Goal: Information Seeking & Learning: Find specific fact

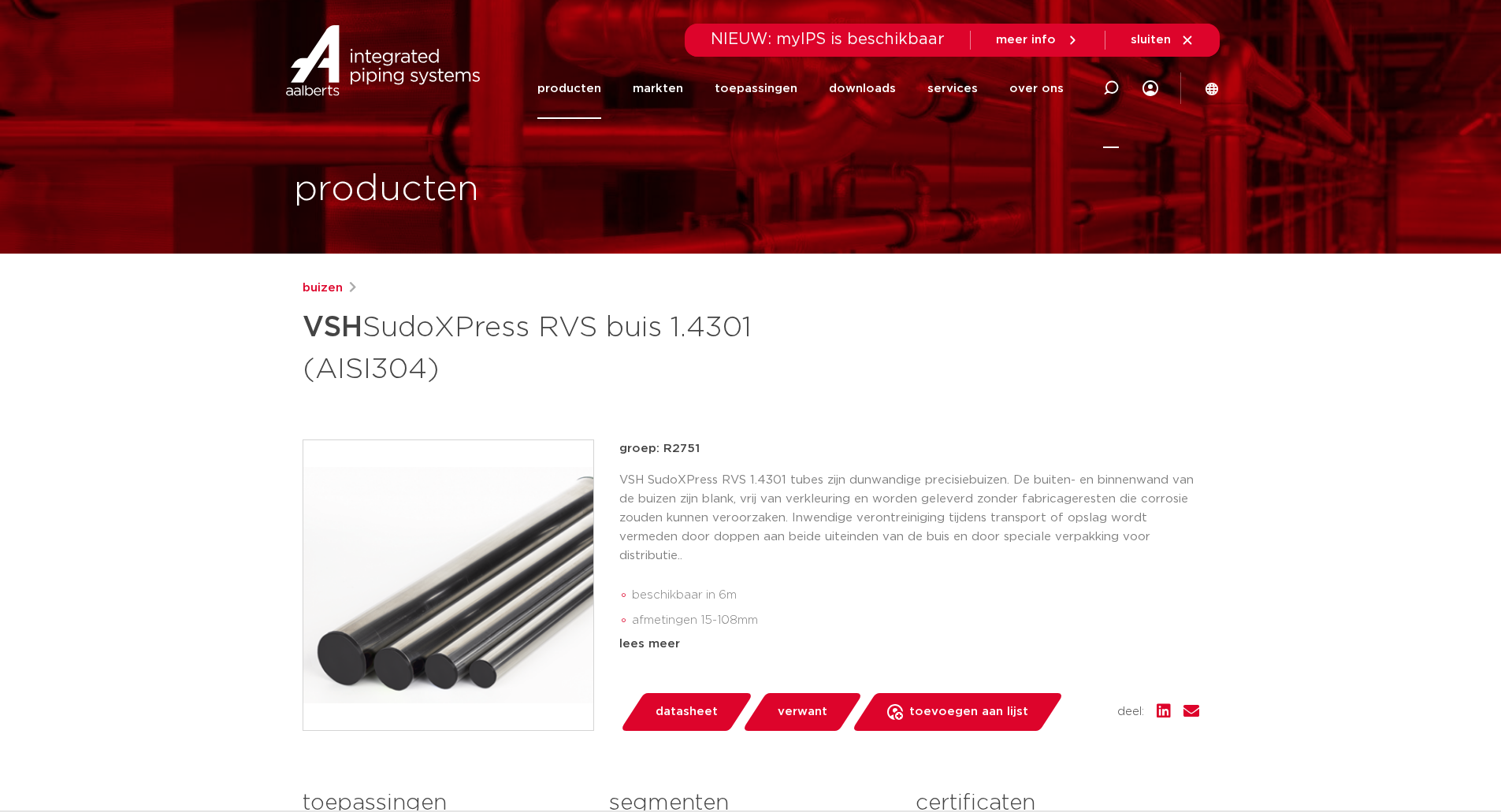
click at [1108, 86] on icon at bounding box center [1111, 88] width 16 height 16
type input "126022"
click button "Zoeken" at bounding box center [0, 0] width 0 height 0
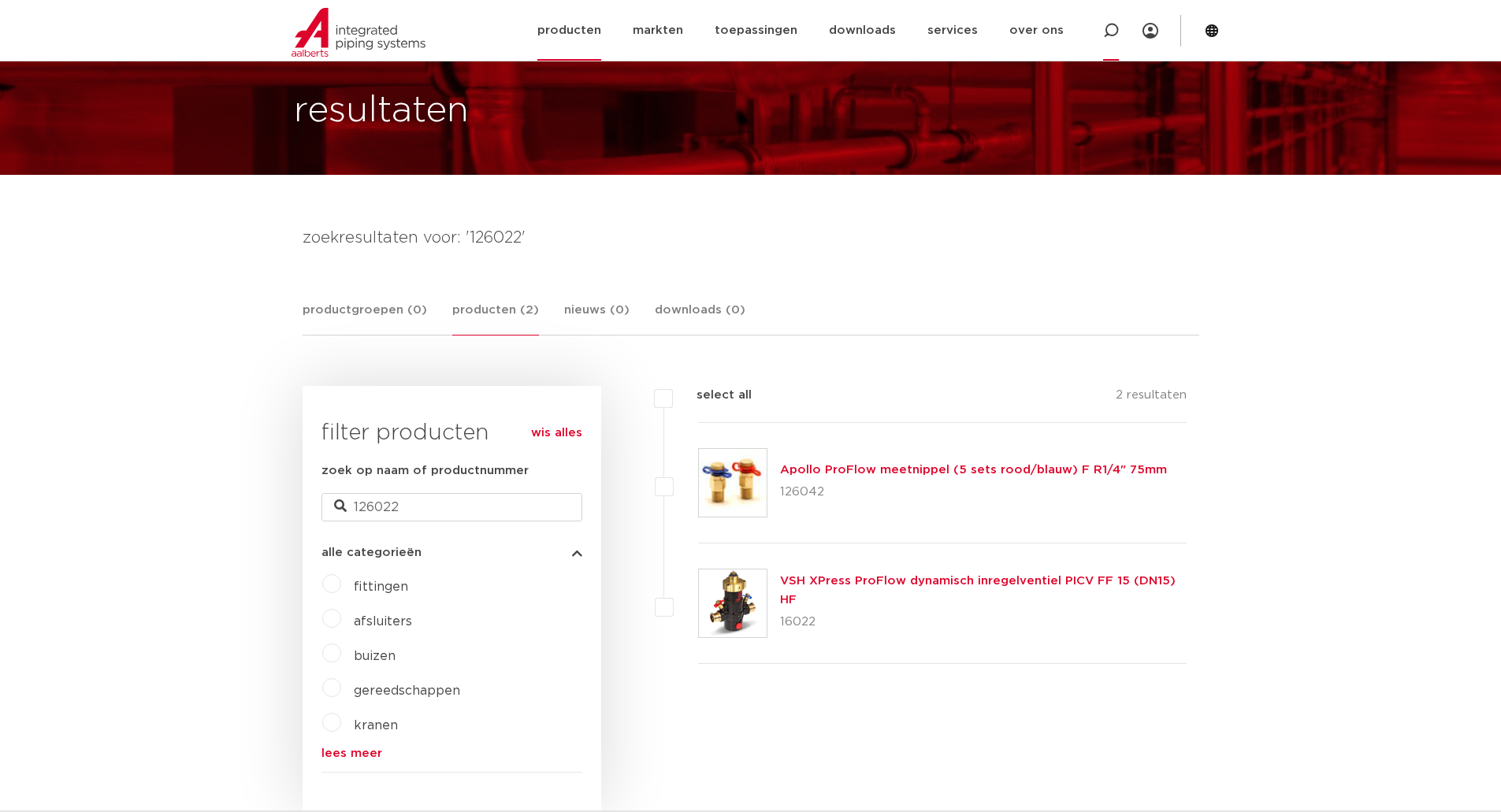
click at [1115, 29] on icon at bounding box center [1111, 31] width 16 height 16
click at [737, 29] on input "Zoeken" at bounding box center [876, 29] width 496 height 32
type input "126601"
click button "Zoeken" at bounding box center [0, 0] width 0 height 0
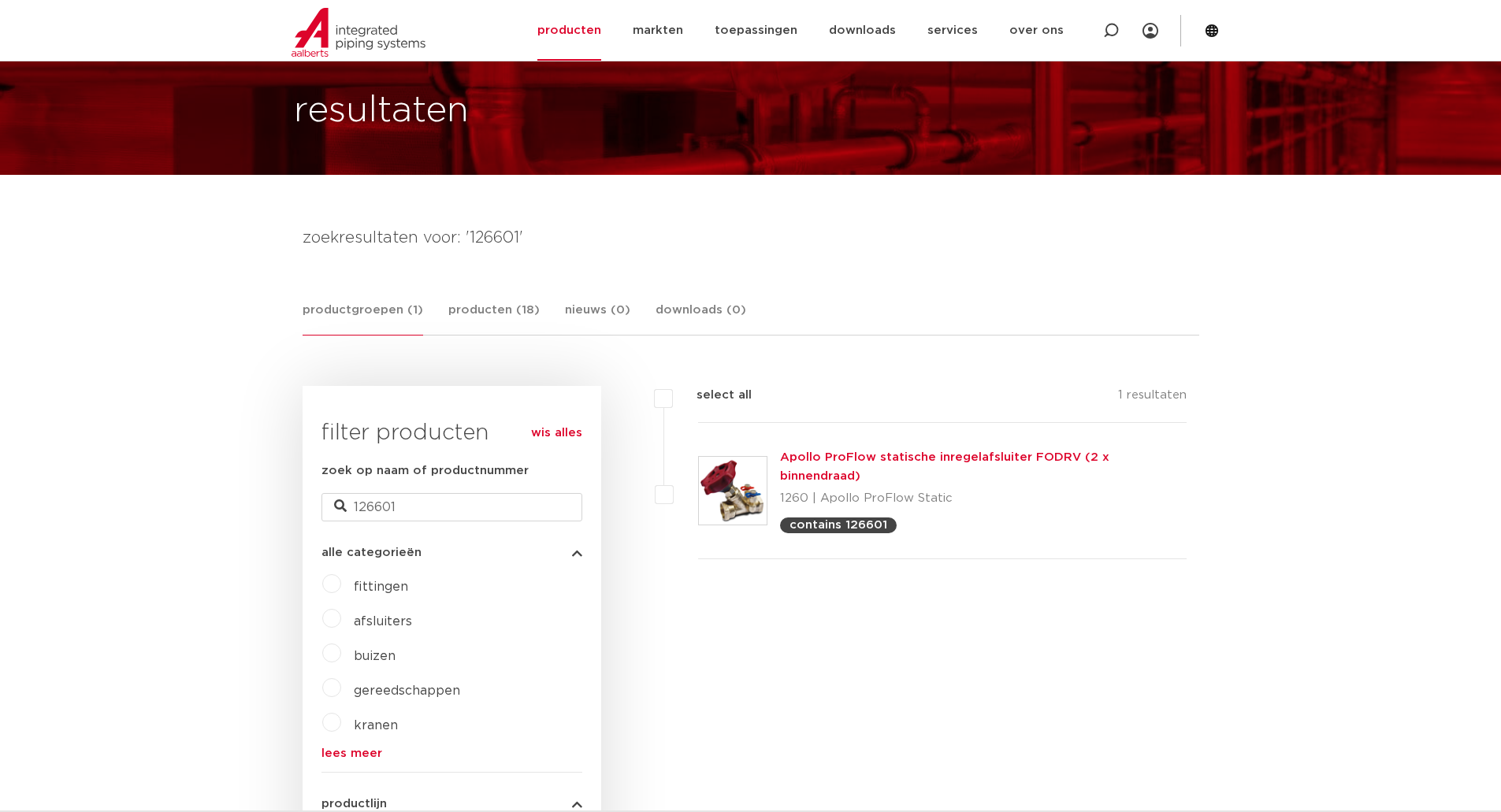
click at [897, 457] on link "Apollo ProFlow statische inregelafsluiter FODRV (2 x binnendraad)" at bounding box center [944, 466] width 329 height 31
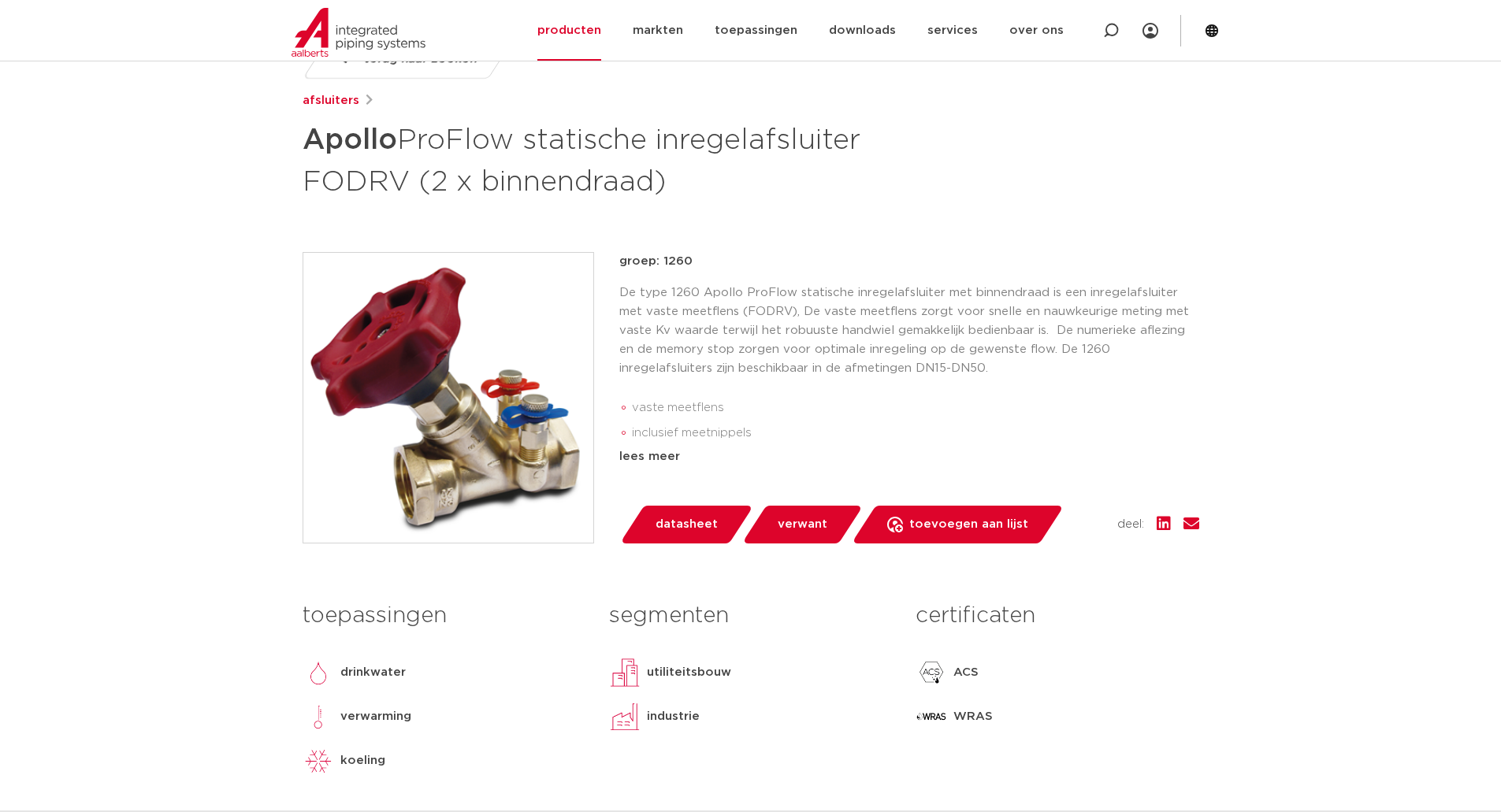
scroll to position [315, 0]
